Goal: Transaction & Acquisition: Purchase product/service

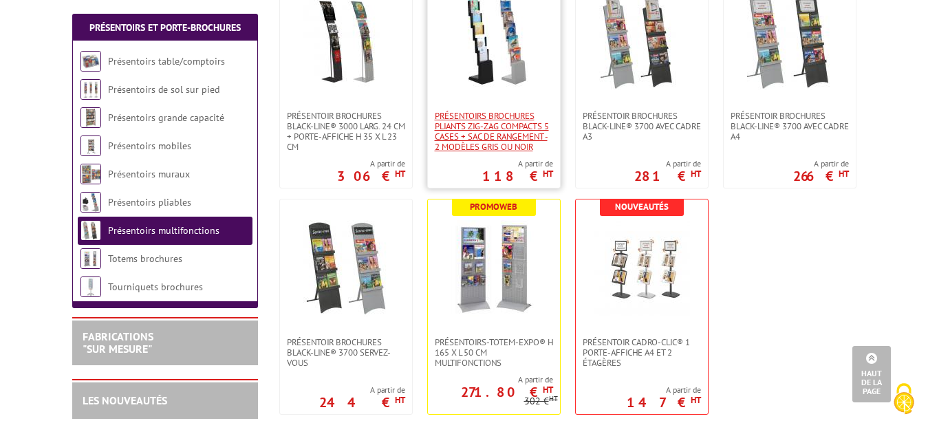
scroll to position [351, 0]
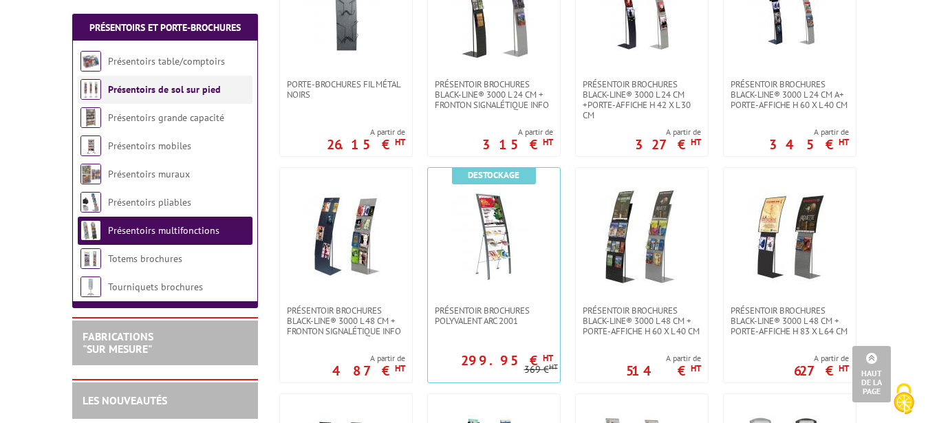
click at [195, 89] on link "Présentoirs de sol sur pied" at bounding box center [164, 89] width 113 height 12
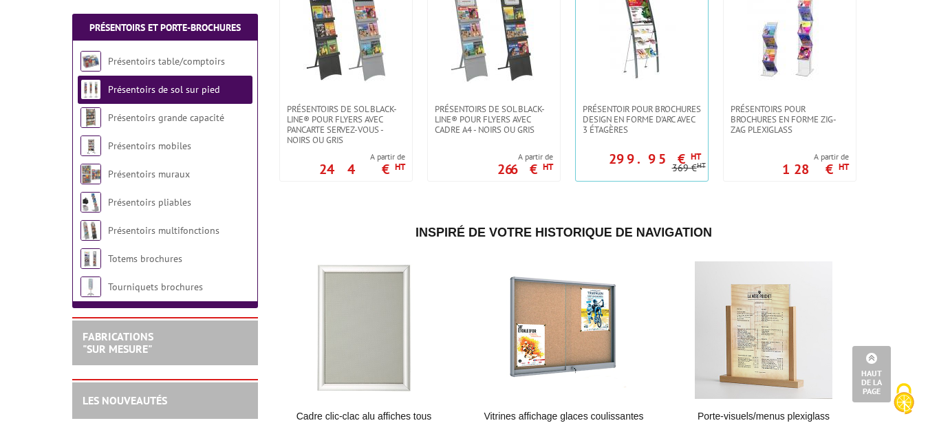
scroll to position [1520, 0]
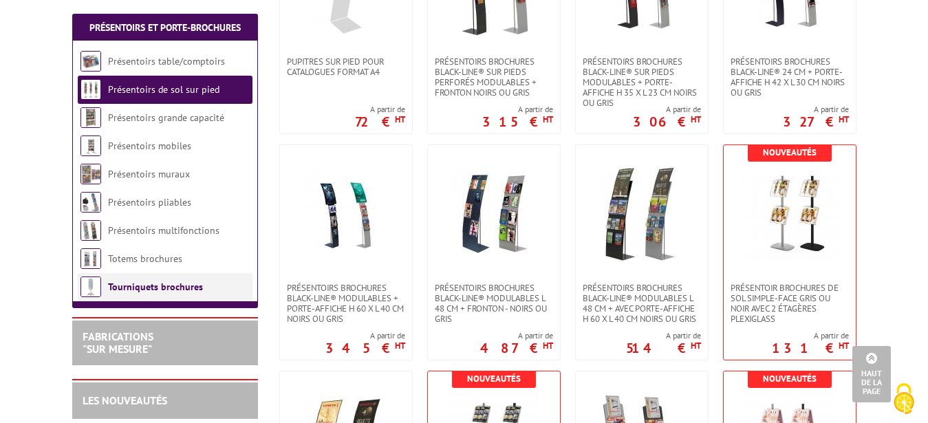
click at [187, 290] on link "Tourniquets brochures" at bounding box center [155, 287] width 95 height 12
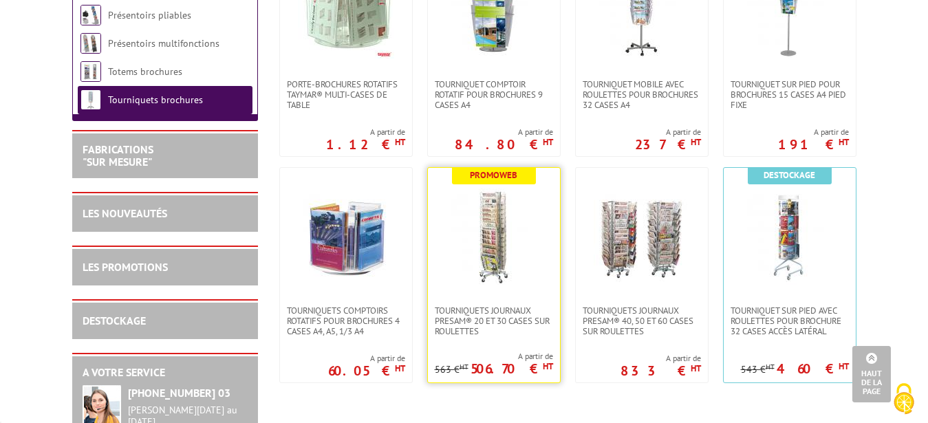
scroll to position [351, 0]
click at [482, 232] on img at bounding box center [494, 237] width 96 height 96
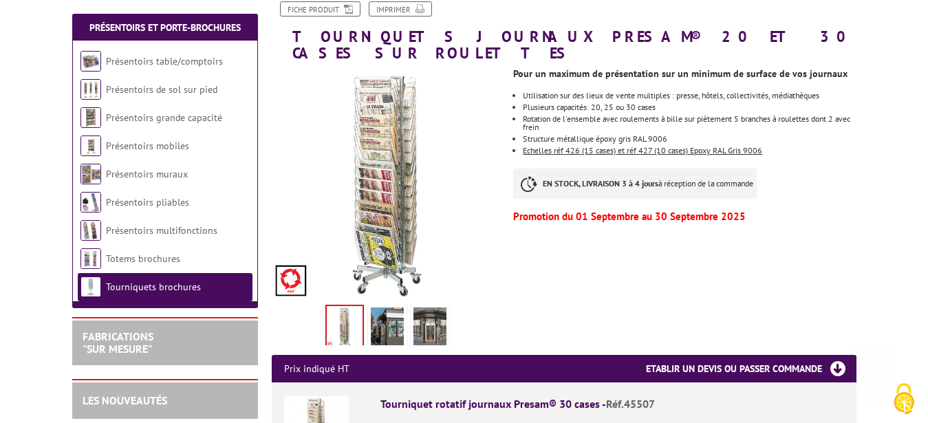
scroll to position [351, 0]
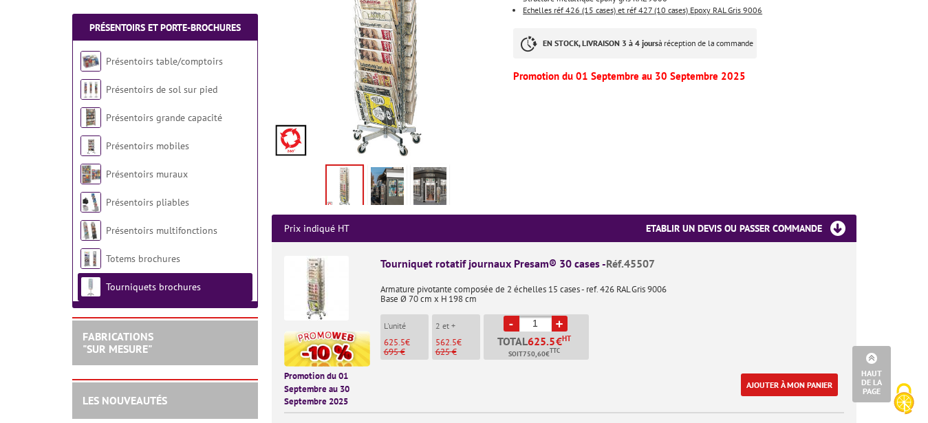
click at [391, 319] on li "L'unité 625.5 € 695 €" at bounding box center [405, 337] width 48 height 45
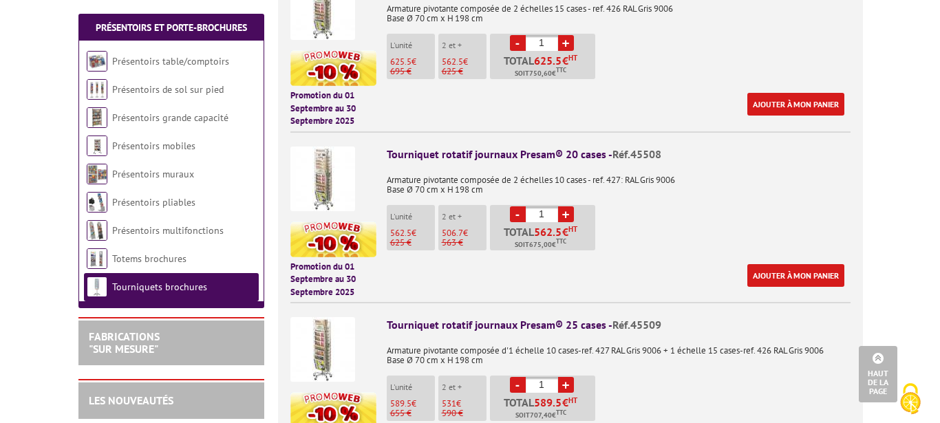
scroll to position [702, 0]
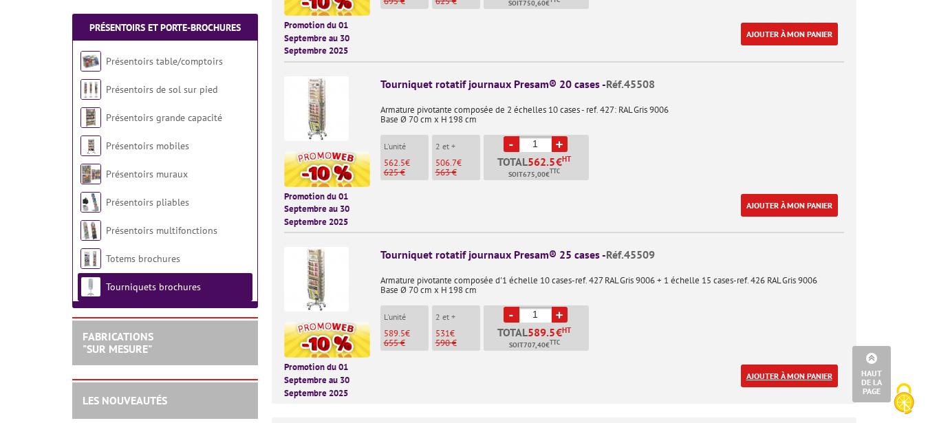
click at [810, 365] on link "Ajouter à mon panier" at bounding box center [789, 376] width 97 height 23
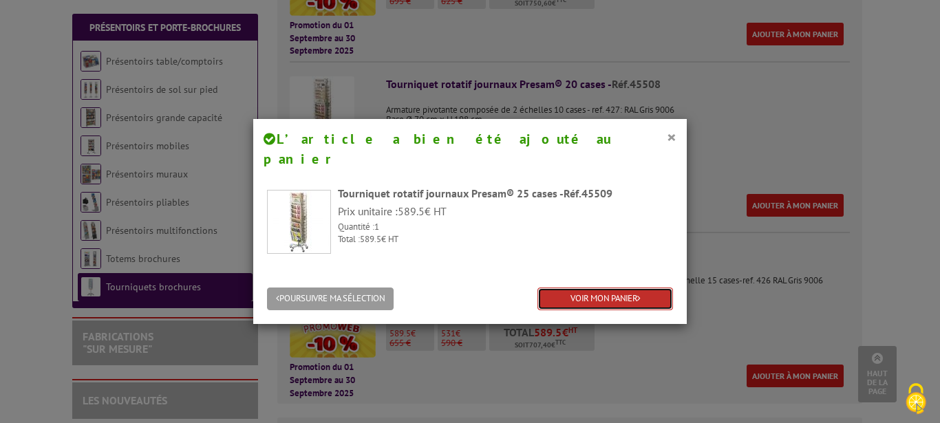
click at [595, 288] on link "VOIR MON PANIER" at bounding box center [606, 299] width 136 height 23
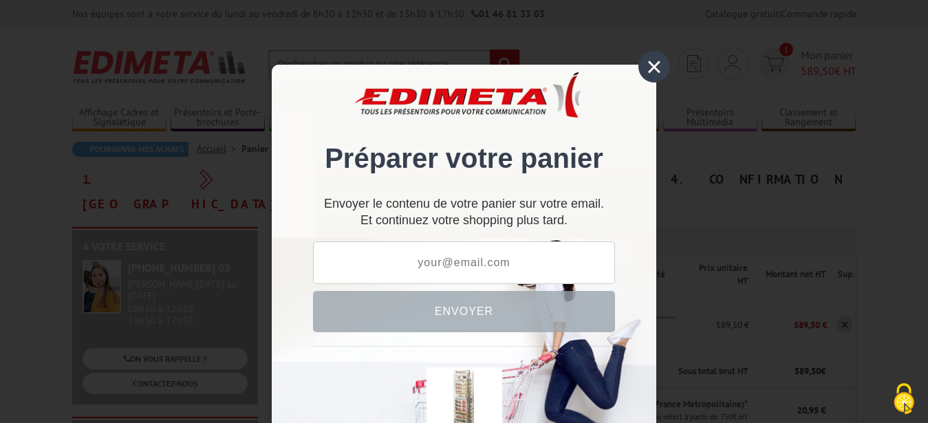
click at [651, 63] on div "×" at bounding box center [655, 67] width 32 height 32
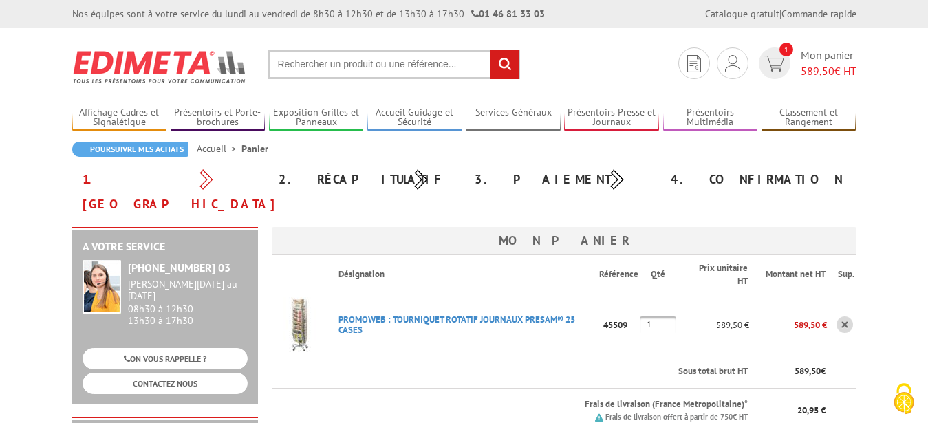
scroll to position [140, 0]
